Goal: Navigation & Orientation: Understand site structure

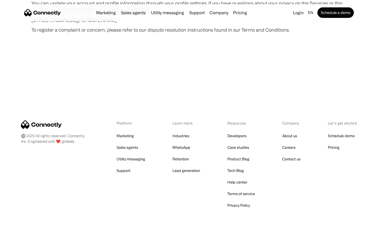
scroll to position [3060, 0]
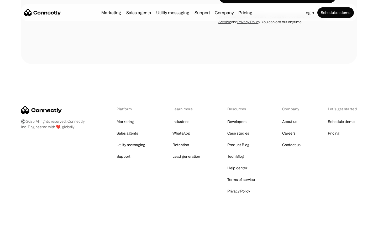
scroll to position [889, 0]
